Goal: Complete application form

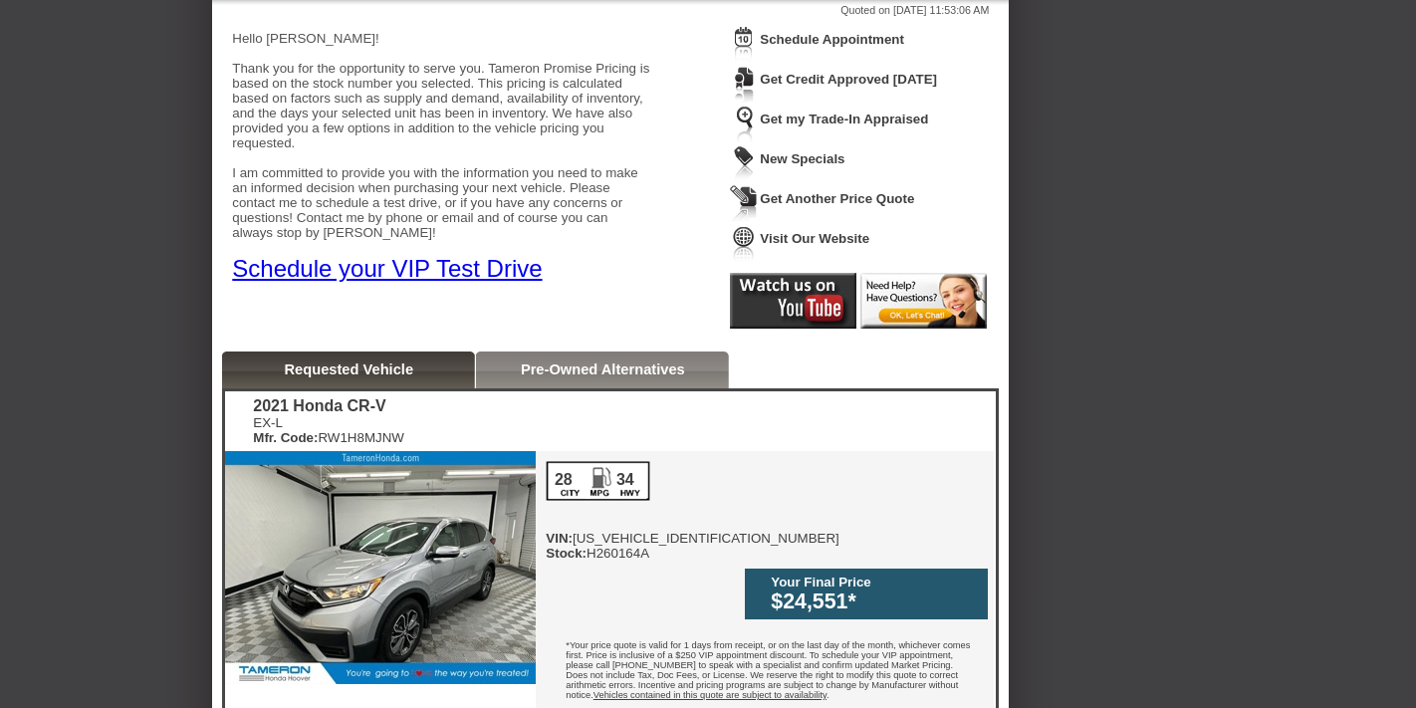
scroll to position [184, 0]
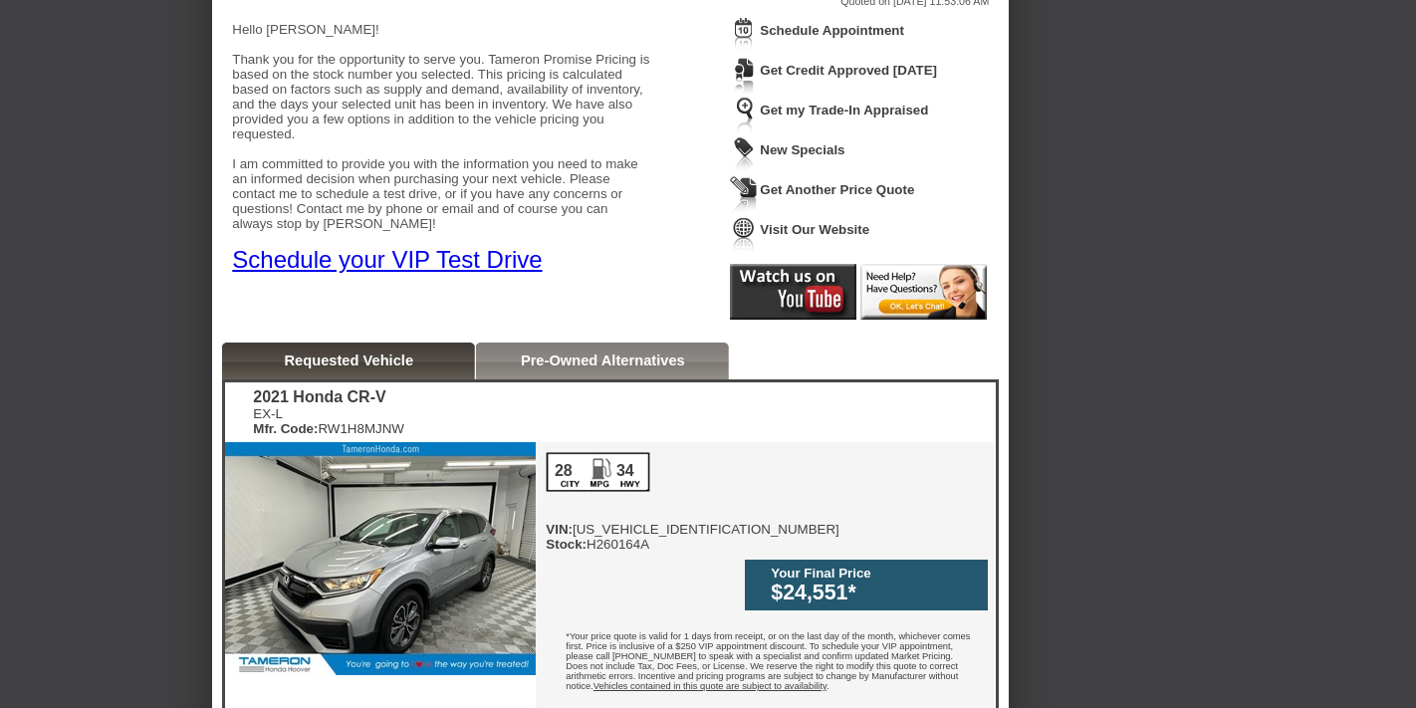
click at [424, 516] on img at bounding box center [380, 558] width 311 height 233
click at [475, 549] on img at bounding box center [380, 558] width 311 height 233
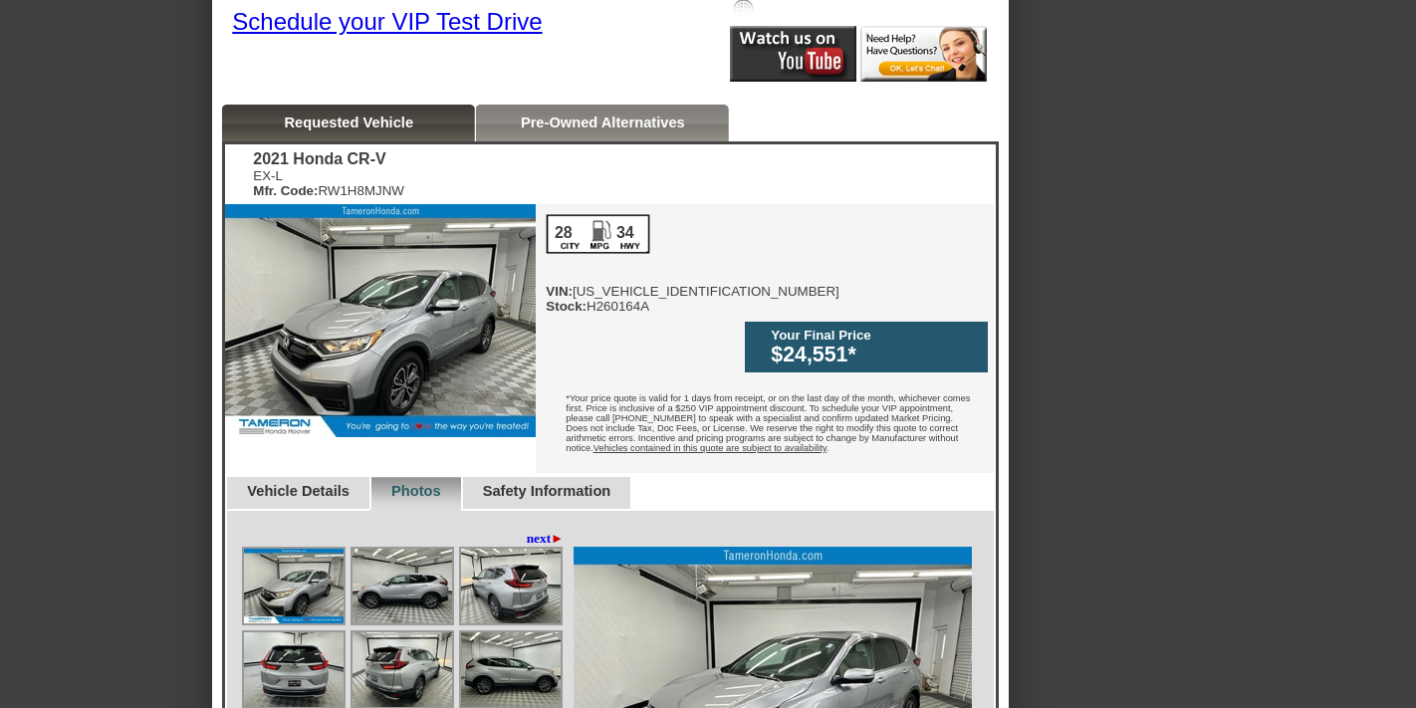
scroll to position [677, 0]
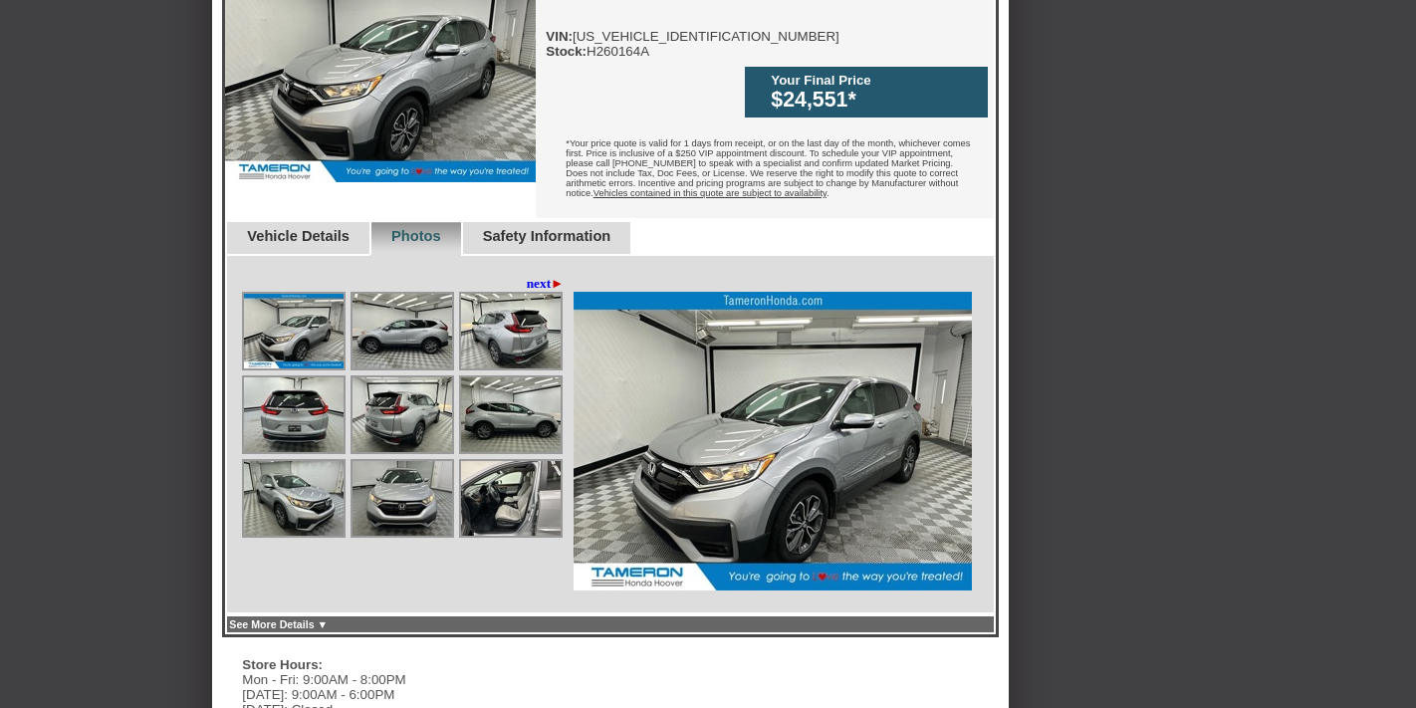
click at [631, 490] on img at bounding box center [772, 441] width 398 height 299
click at [434, 383] on img at bounding box center [402, 414] width 100 height 75
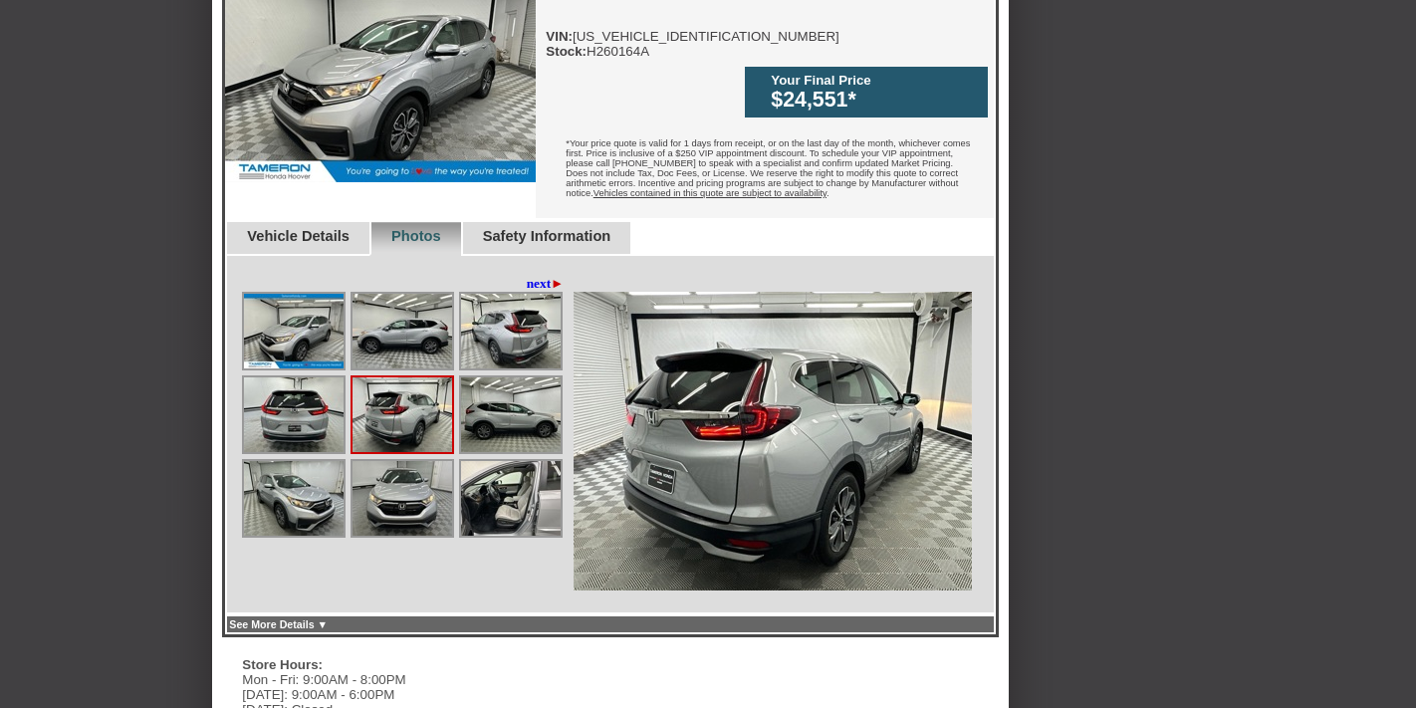
click at [477, 393] on img at bounding box center [511, 414] width 100 height 75
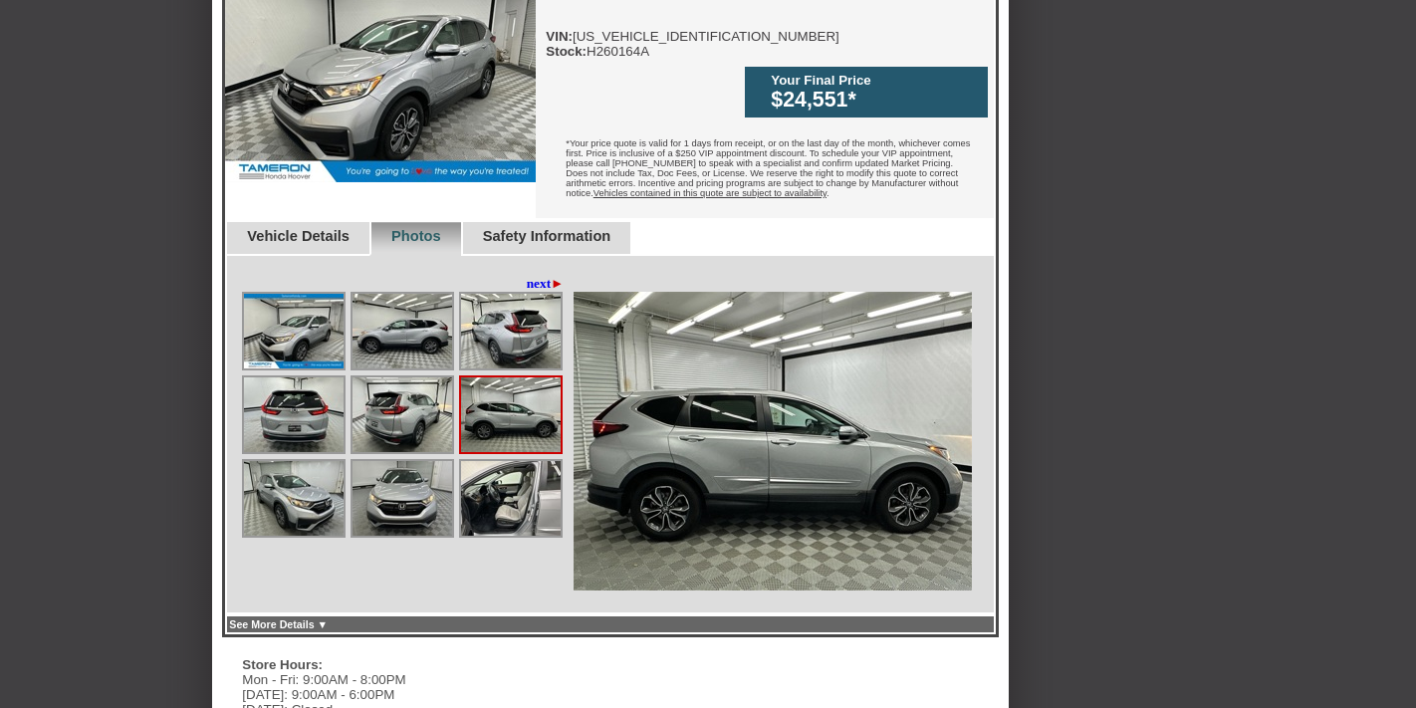
click at [313, 310] on img at bounding box center [294, 331] width 100 height 75
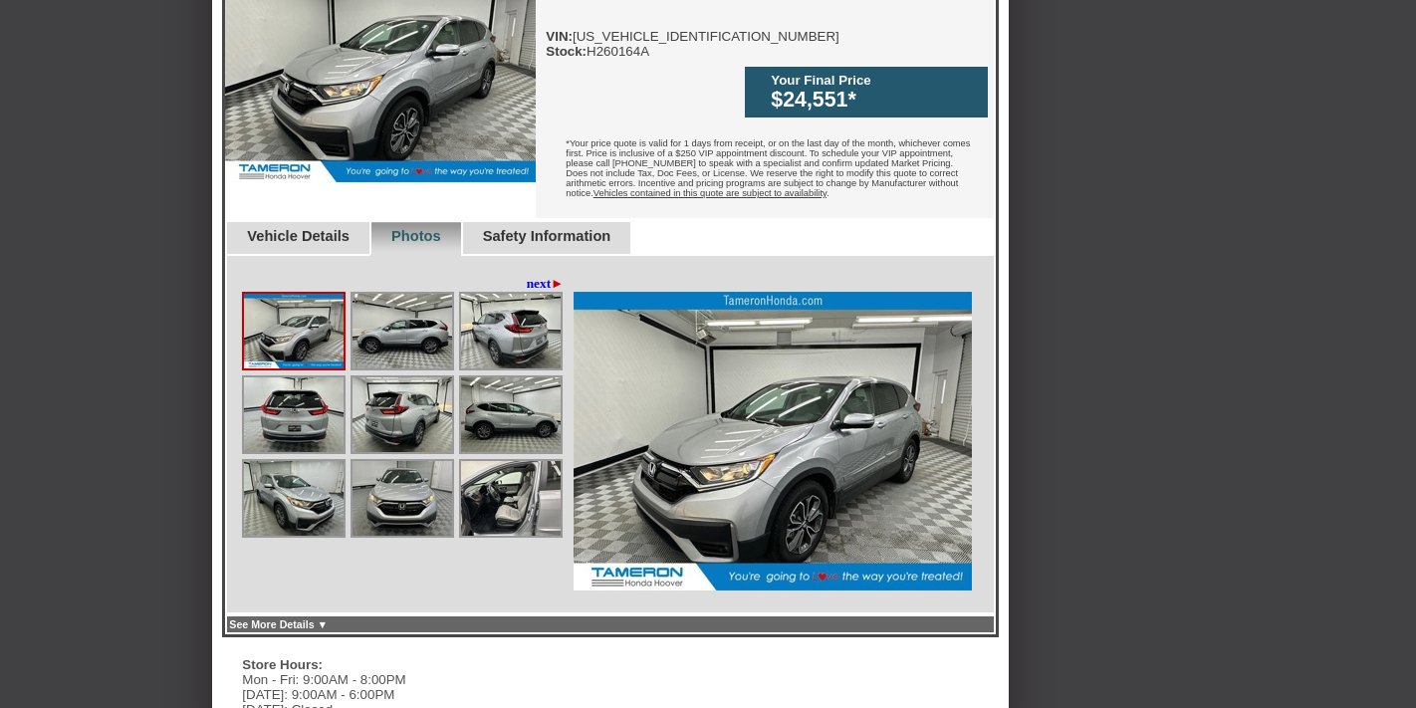
click at [492, 321] on img at bounding box center [511, 331] width 100 height 75
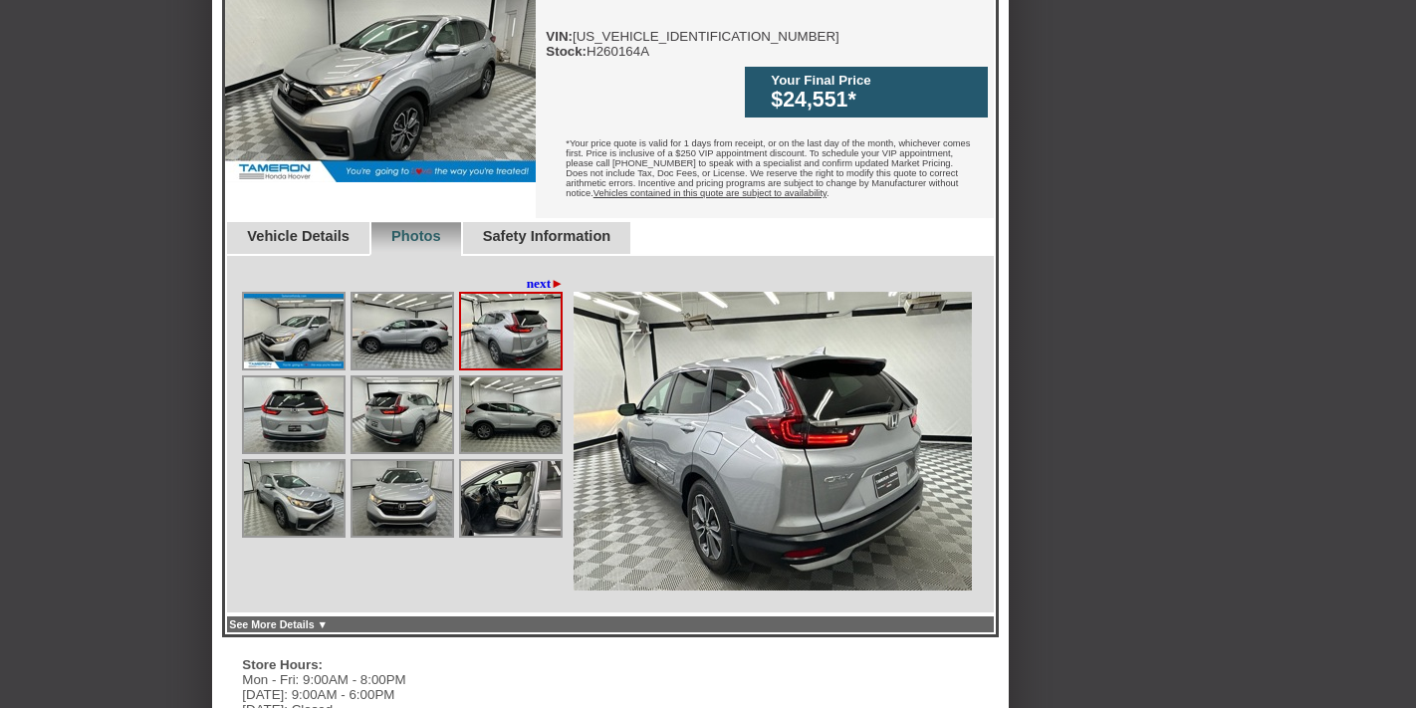
click at [546, 276] on link "next ►" at bounding box center [546, 284] width 38 height 16
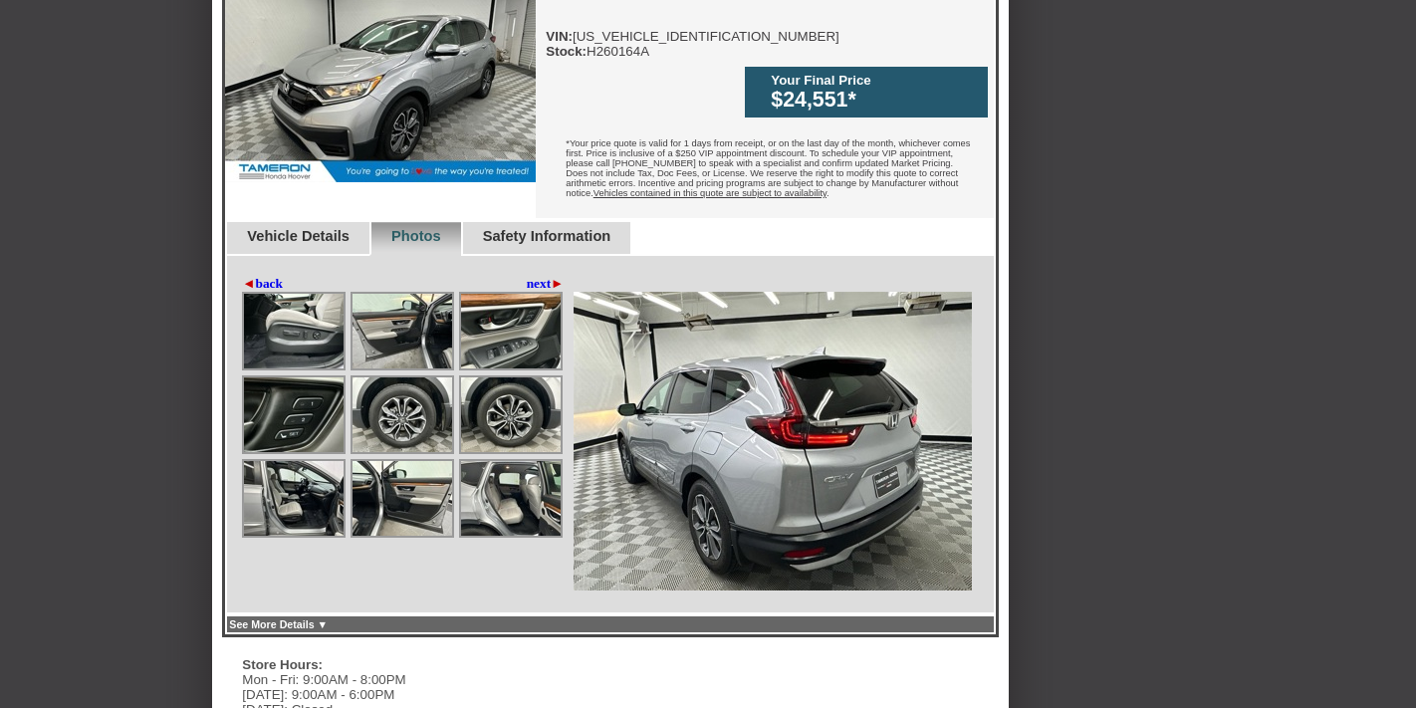
click at [544, 276] on link "next ►" at bounding box center [546, 284] width 38 height 16
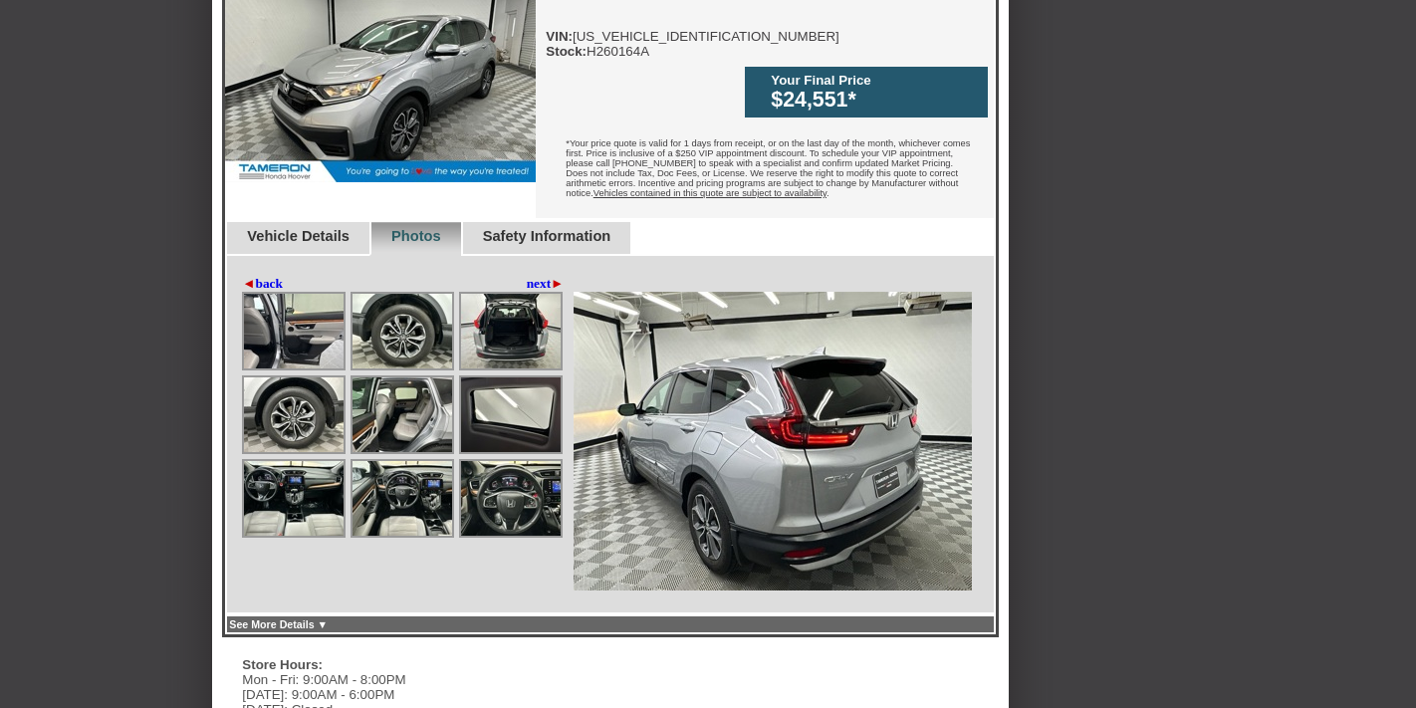
click at [399, 378] on img at bounding box center [402, 414] width 100 height 75
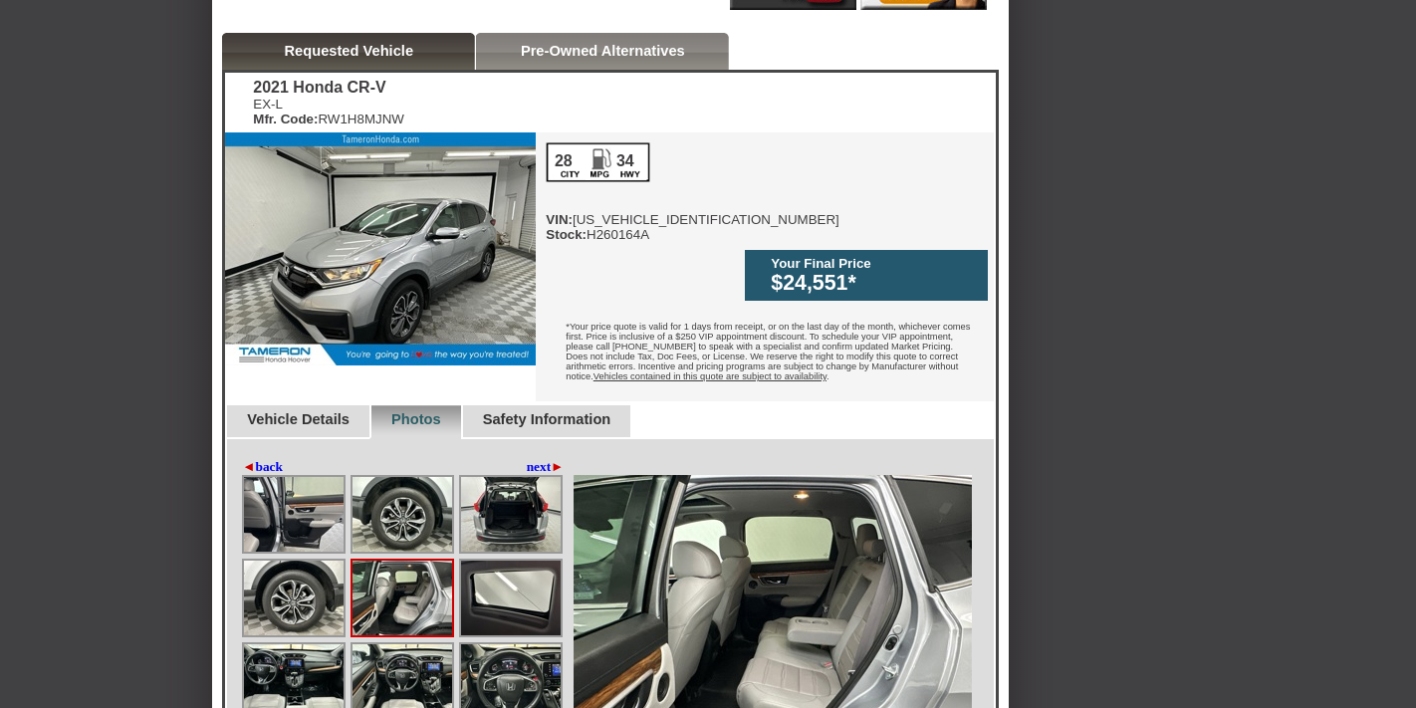
scroll to position [660, 0]
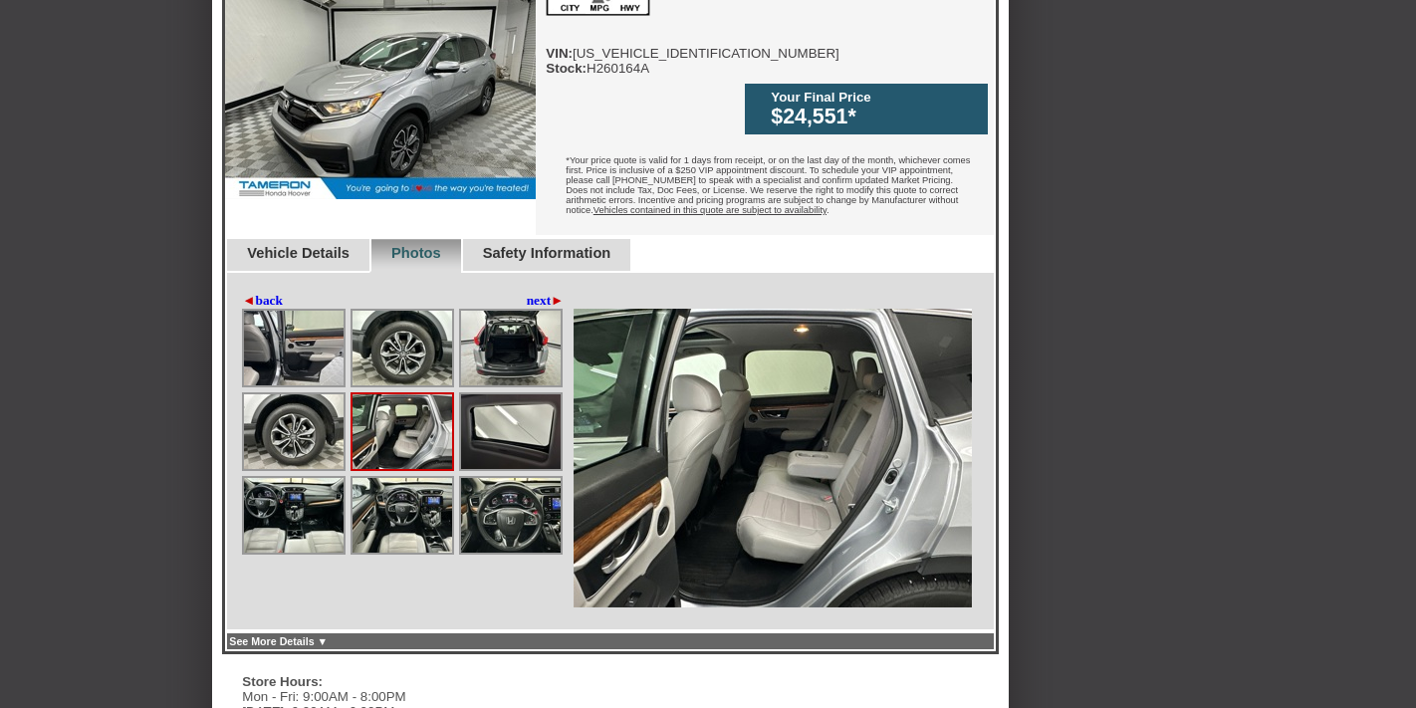
click at [414, 491] on img at bounding box center [402, 515] width 100 height 75
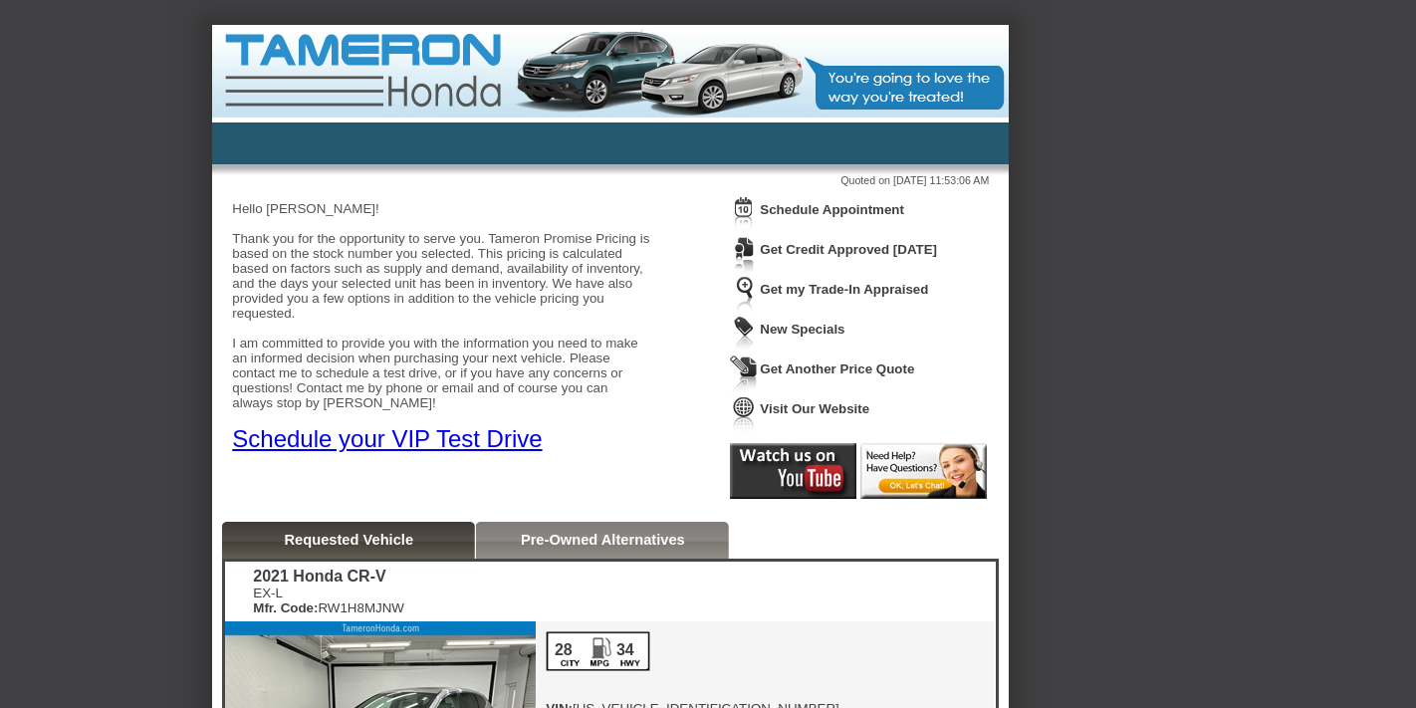
scroll to position [0, 0]
